Goal: Information Seeking & Learning: Learn about a topic

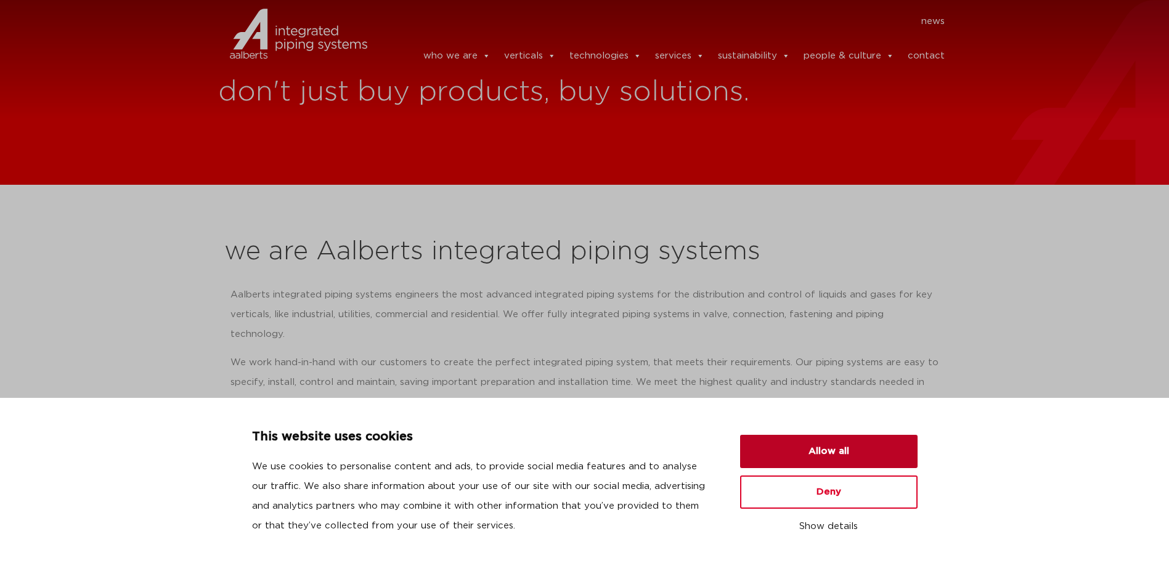
click at [812, 451] on button "Allow all" at bounding box center [828, 451] width 177 height 33
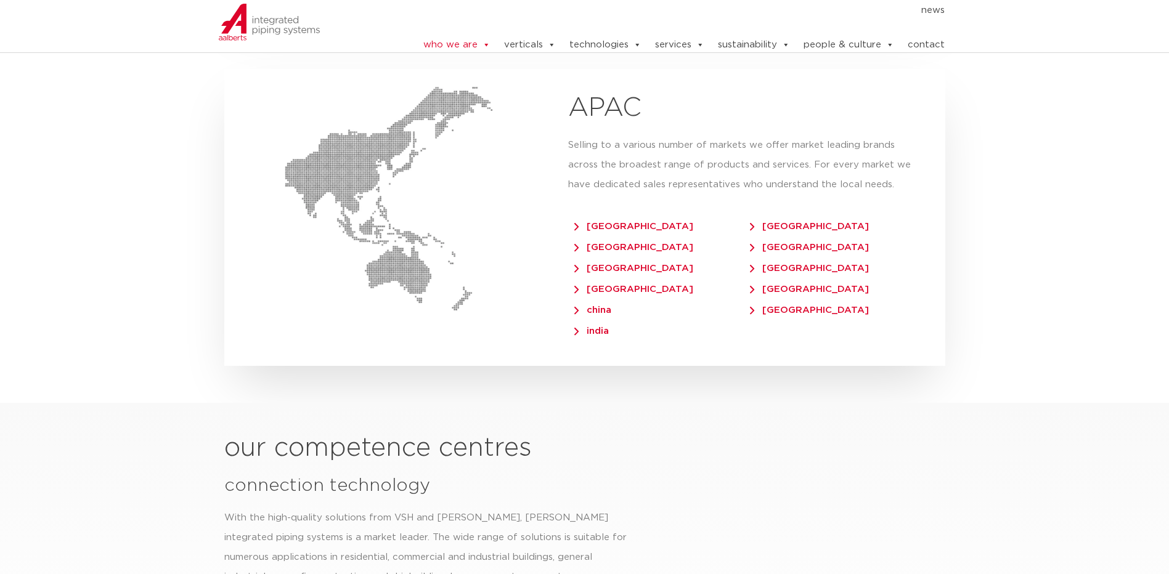
scroll to position [2896, 0]
click at [784, 242] on span "[GEOGRAPHIC_DATA]" at bounding box center [809, 246] width 119 height 9
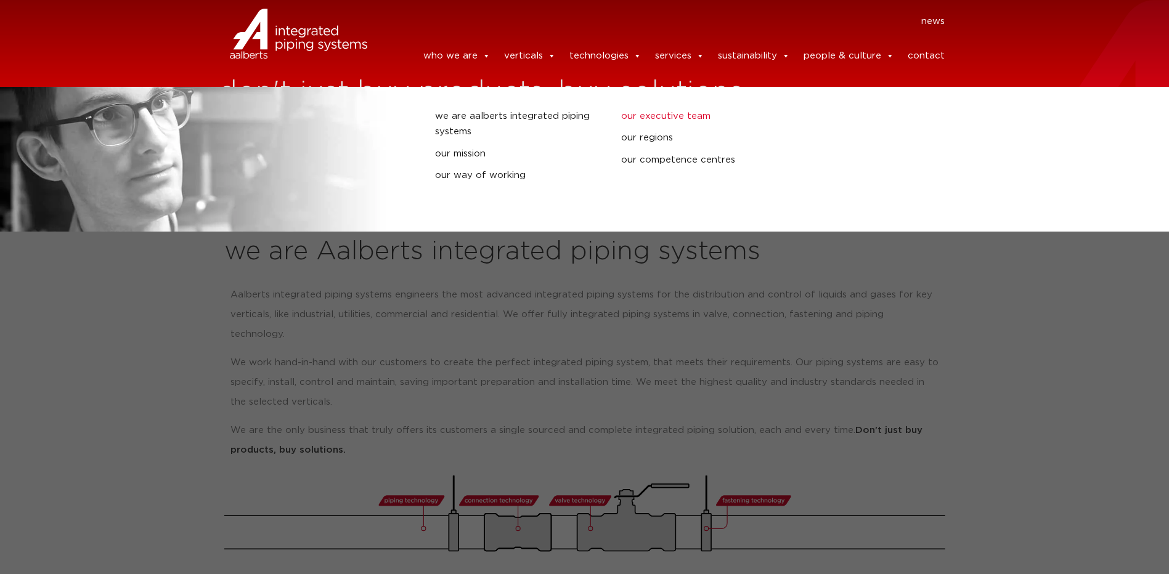
click at [641, 114] on link "our executive team" at bounding box center [705, 116] width 168 height 16
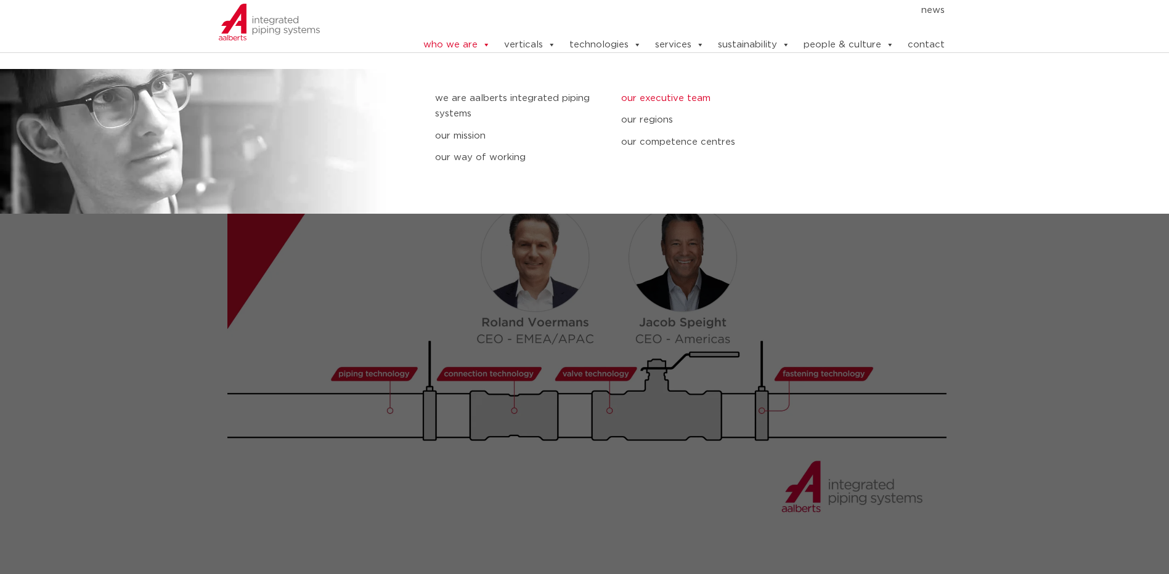
scroll to position [1314, 0]
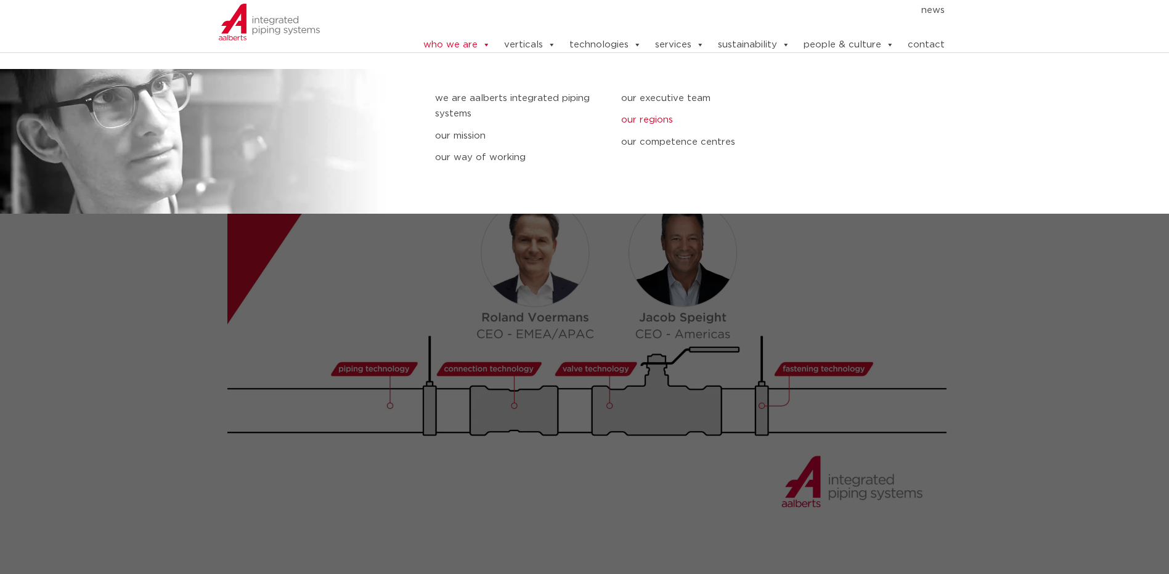
click at [646, 120] on link "our regions" at bounding box center [705, 120] width 168 height 16
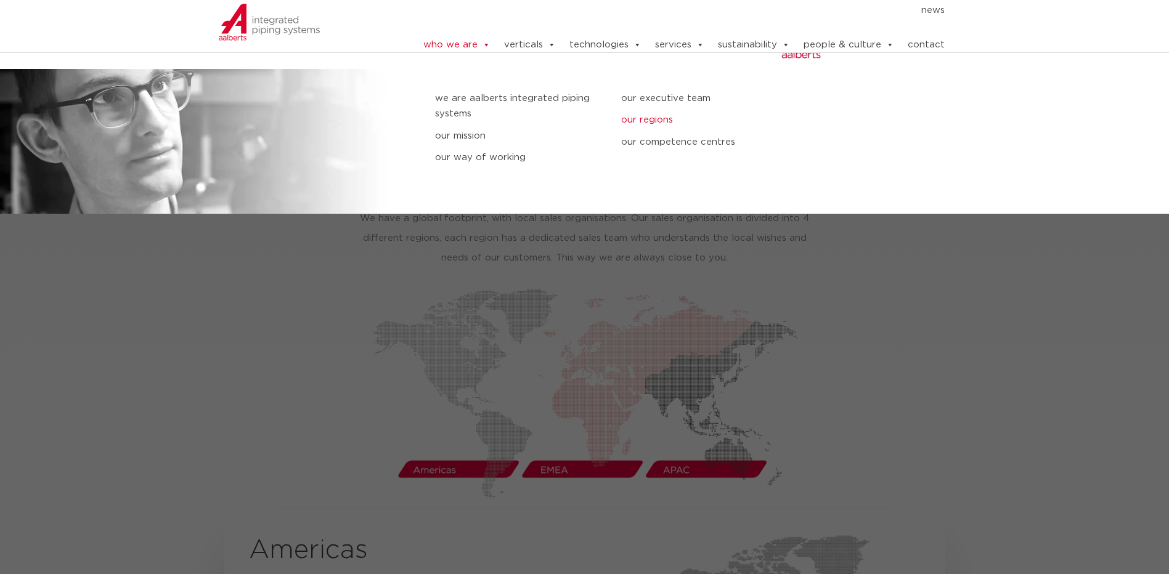
scroll to position [1818, 0]
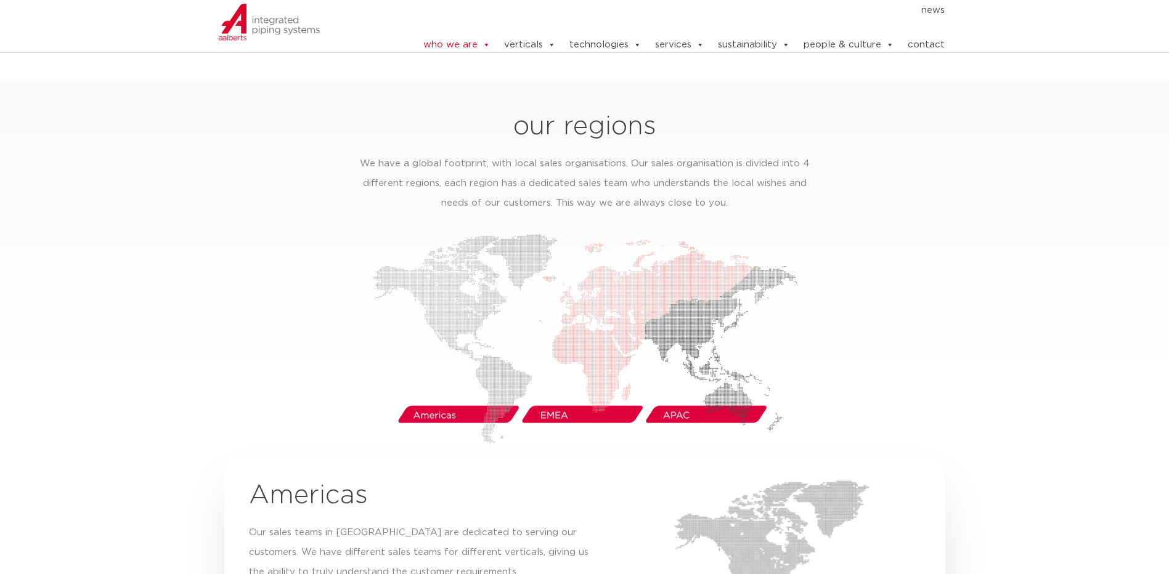
click at [686, 399] on img at bounding box center [584, 339] width 425 height 210
click at [688, 391] on img at bounding box center [584, 339] width 425 height 210
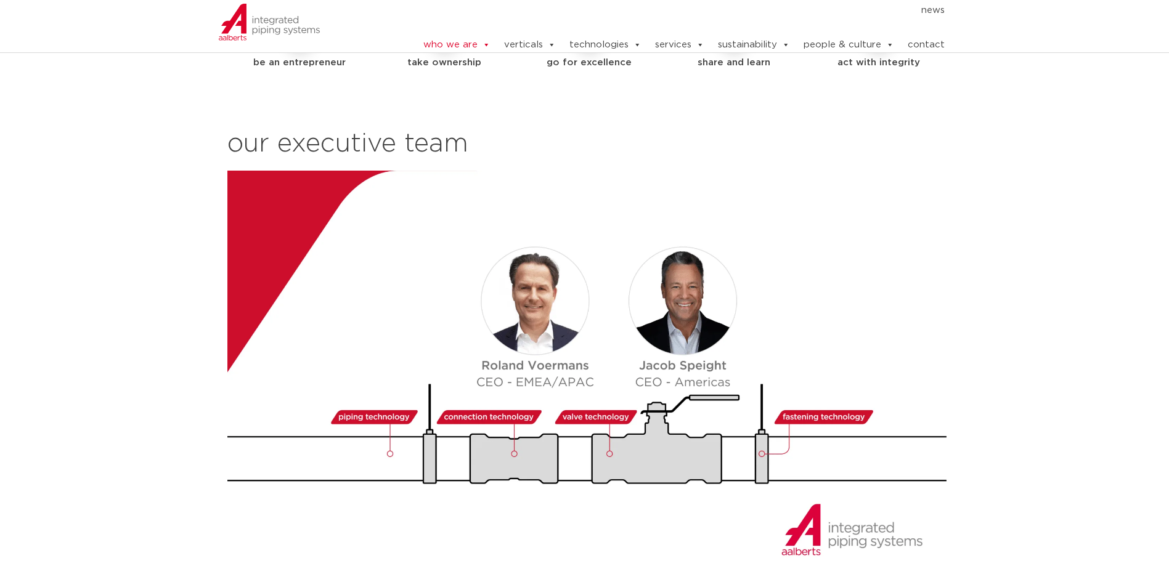
scroll to position [1263, 0]
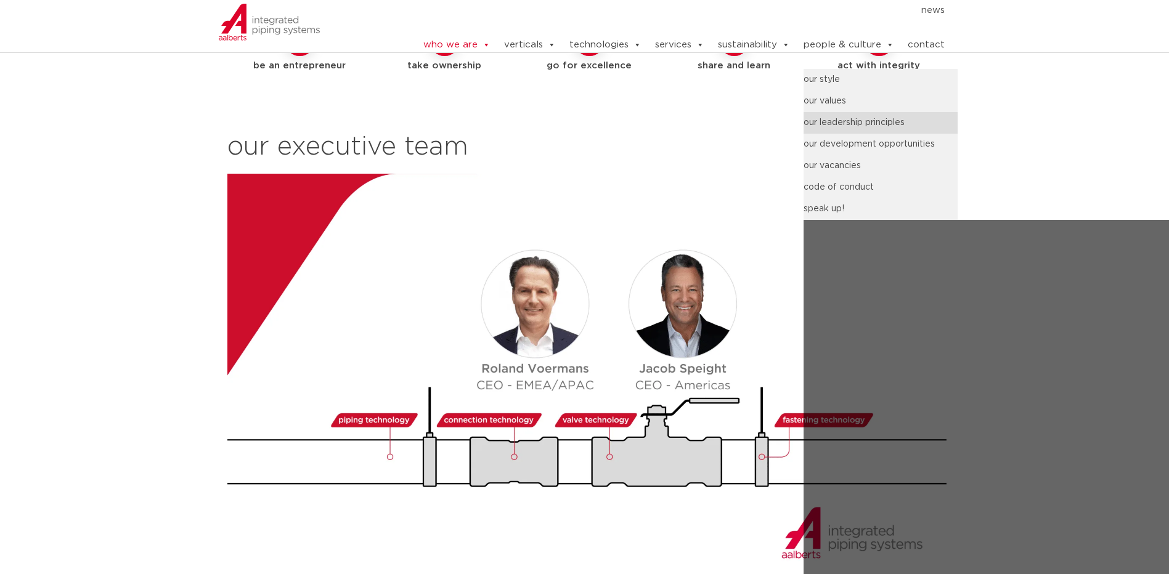
click at [852, 127] on link "our leadership principles" at bounding box center [881, 123] width 154 height 22
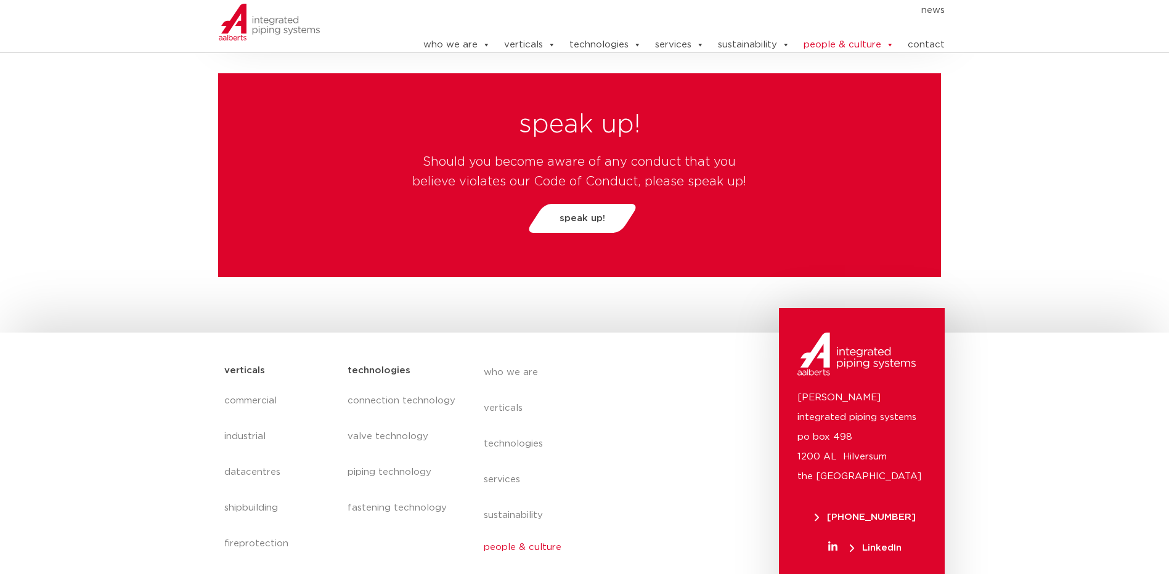
scroll to position [4358, 0]
click at [524, 534] on link "people & culture" at bounding box center [597, 548] width 226 height 28
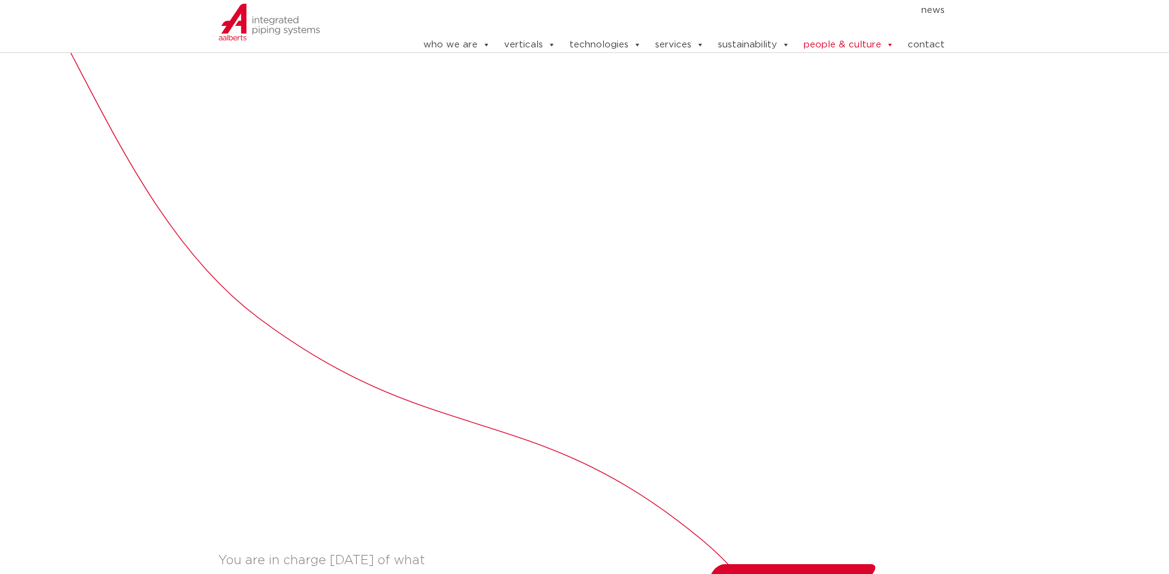
scroll to position [431, 0]
